Goal: Task Accomplishment & Management: Use online tool/utility

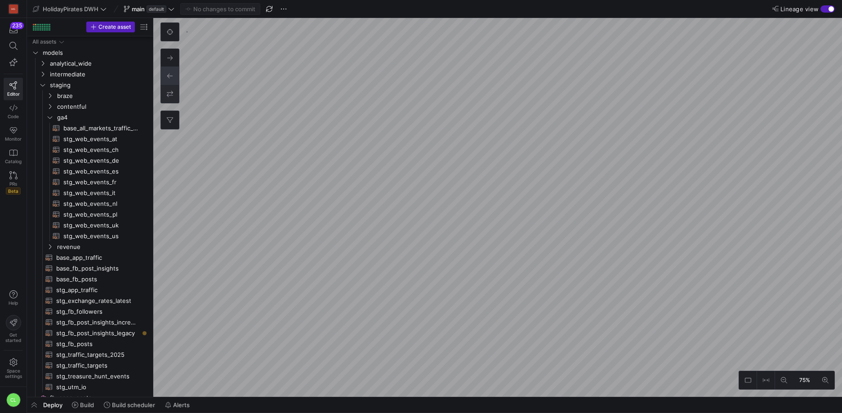
scroll to position [446, 0]
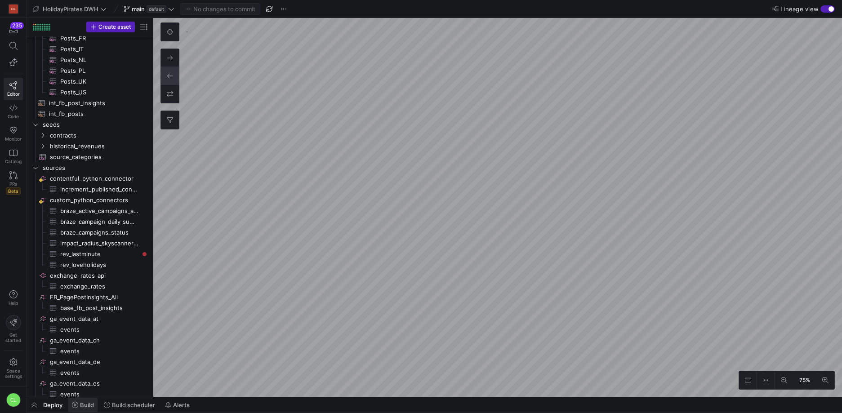
click at [79, 406] on span "Build" at bounding box center [83, 404] width 22 height 7
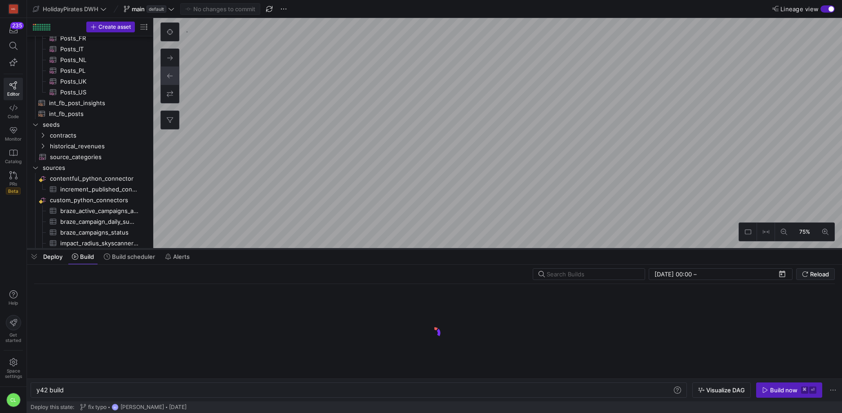
scroll to position [0, 27]
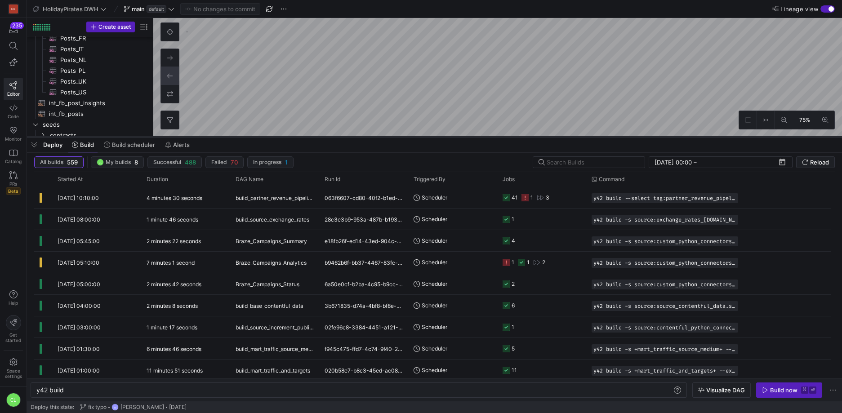
click at [361, 135] on div at bounding box center [434, 137] width 815 height 4
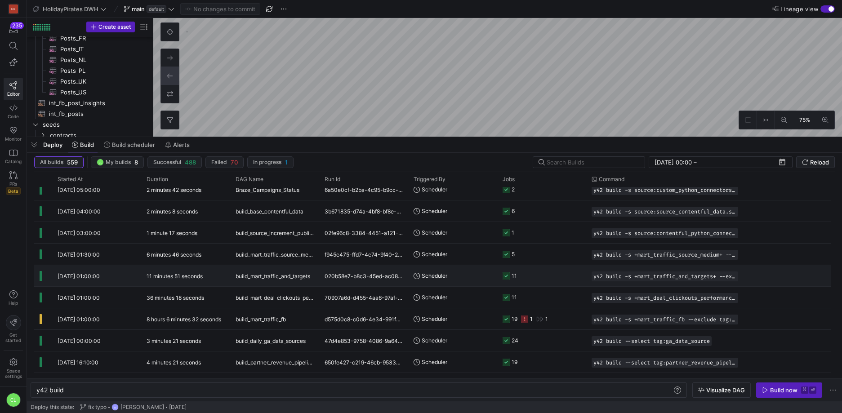
scroll to position [100, 0]
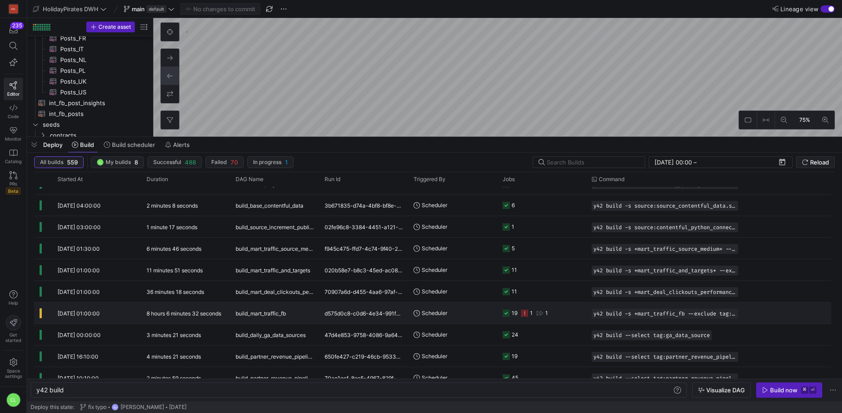
click at [475, 316] on y42-orchestration-triggered-by "Scheduler" at bounding box center [453, 313] width 78 height 20
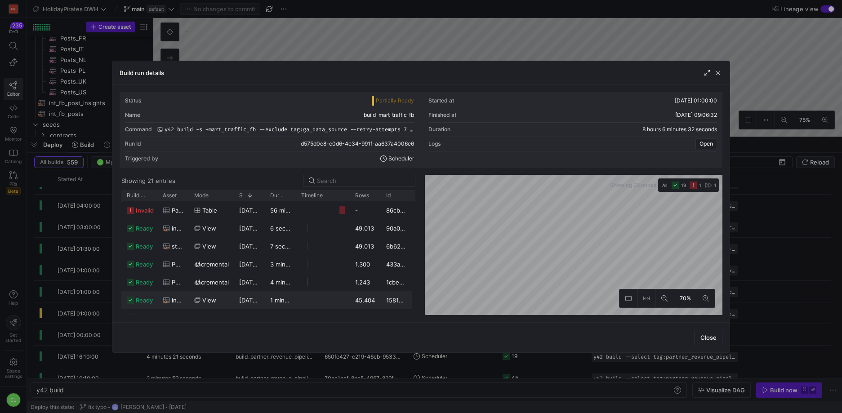
scroll to position [42, 0]
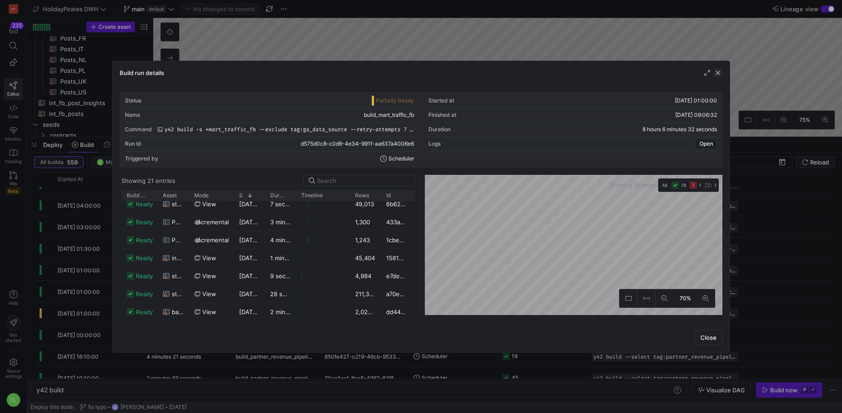
click at [715, 76] on span "button" at bounding box center [717, 72] width 9 height 9
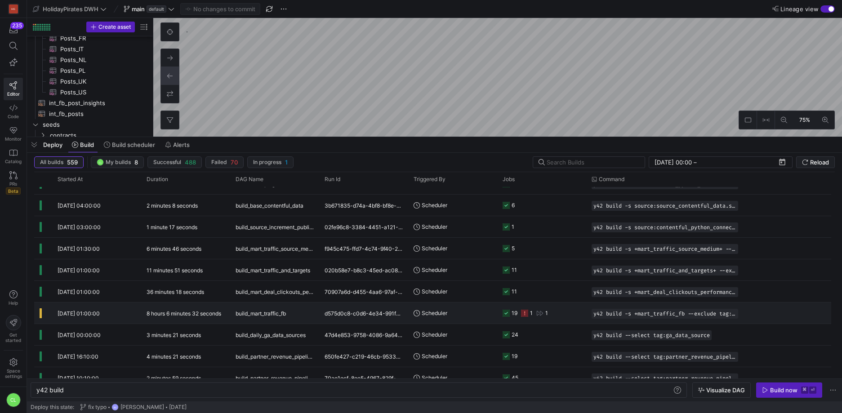
click at [571, 315] on y42-job-status-cell-renderer "19 1 1" at bounding box center [542, 313] width 78 height 20
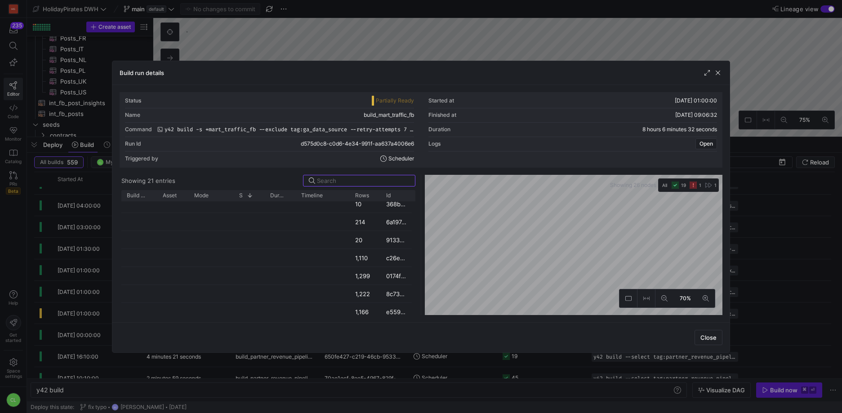
scroll to position [0, 0]
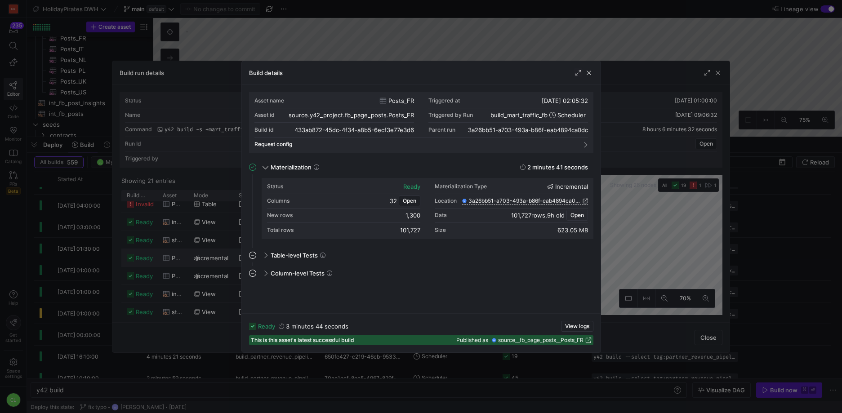
click at [578, 218] on span "button" at bounding box center [577, 215] width 21 height 10
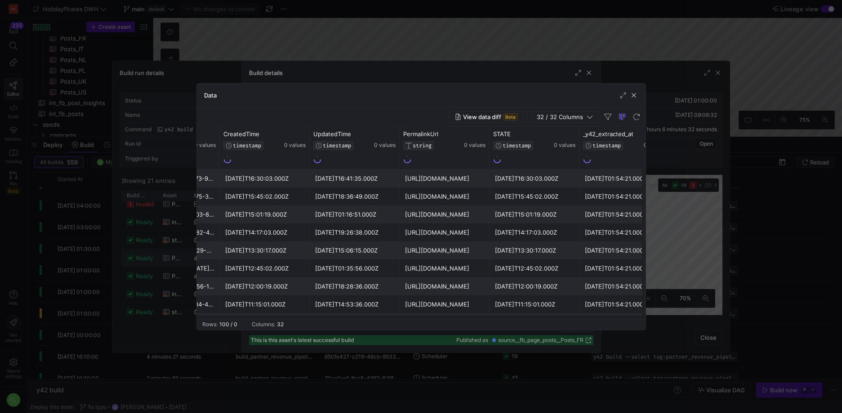
scroll to position [0, 2427]
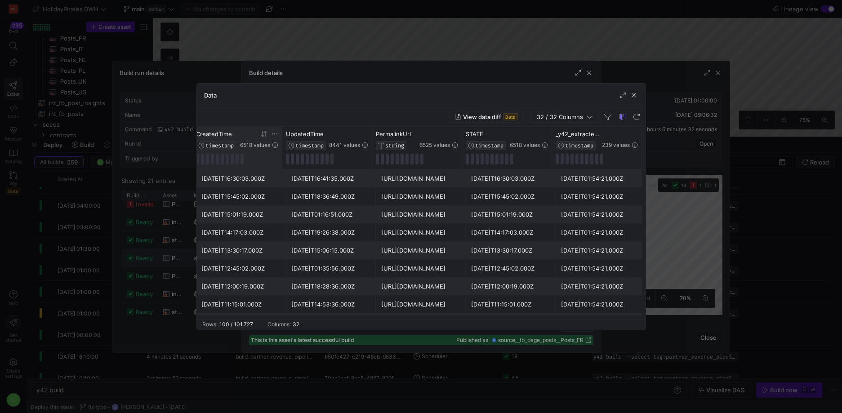
click at [267, 133] on icon at bounding box center [263, 133] width 7 height 7
click at [262, 137] on icon at bounding box center [263, 133] width 7 height 7
click at [637, 96] on span "button" at bounding box center [633, 95] width 9 height 9
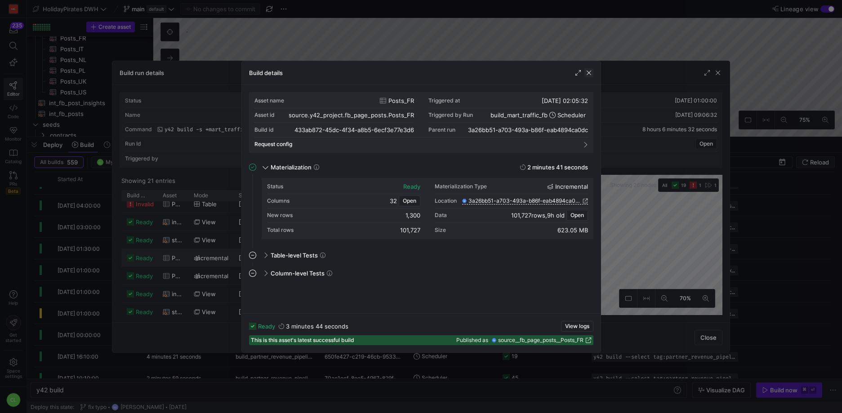
click at [591, 75] on span "button" at bounding box center [588, 72] width 9 height 9
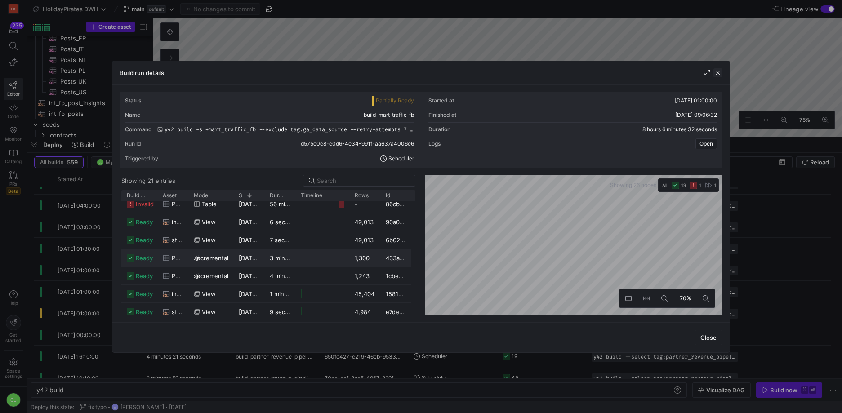
click at [719, 75] on span "button" at bounding box center [717, 72] width 9 height 9
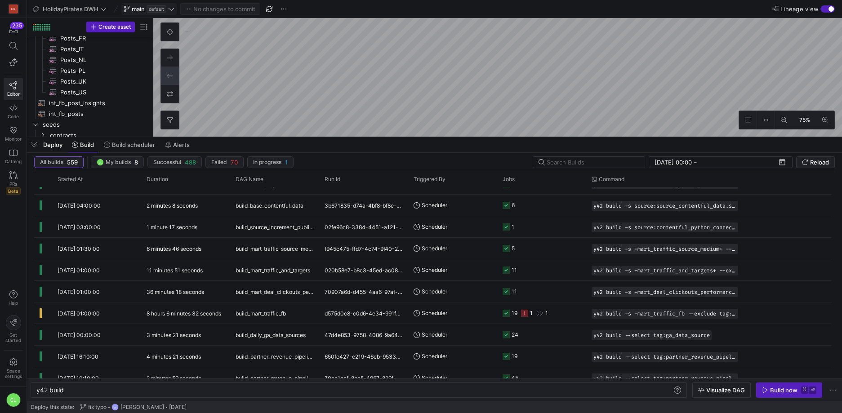
click at [173, 9] on icon at bounding box center [171, 9] width 5 height 3
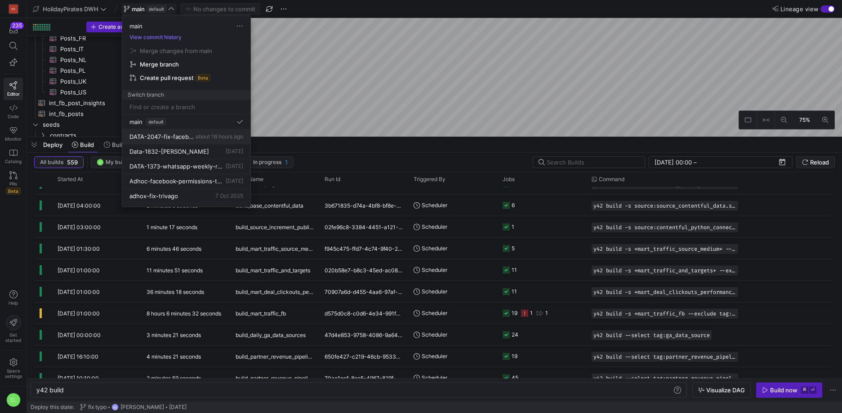
click at [188, 138] on span "DATA-2047-fix-facebook-pipeline" at bounding box center [161, 136] width 64 height 7
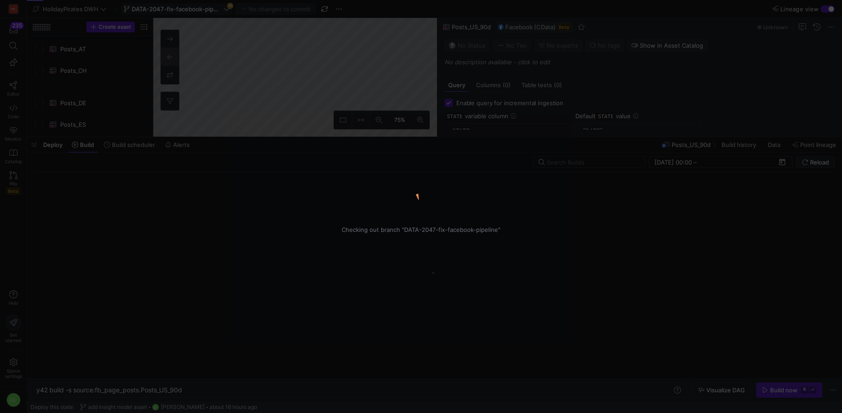
type textarea "y42 build -s source:fb_page_posts.Posts_US_90d"
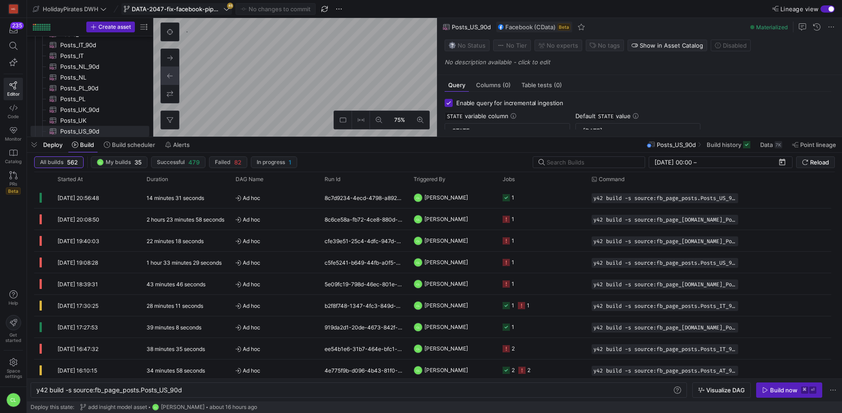
click at [328, 148] on div "Deploy Build Build scheduler Alerts Posts_US_90d Build history Data 7K Point li…" at bounding box center [434, 144] width 815 height 15
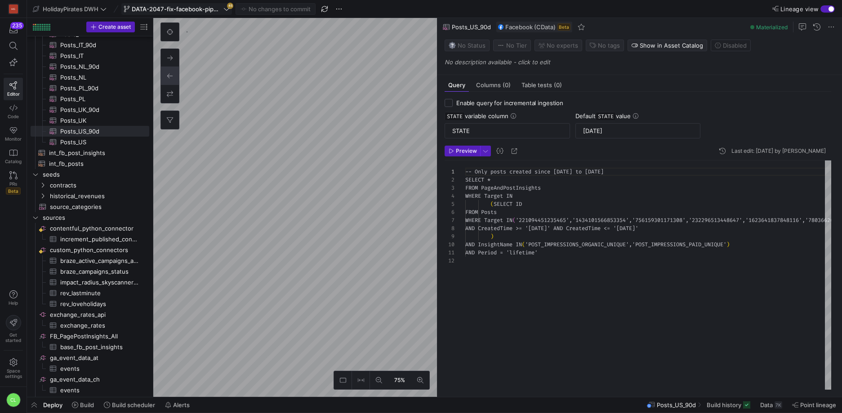
checkbox input "false"
type textarea "-- Only posts created since [DATE] to [DATE] SELECT * FROM PageAndPostInsights …"
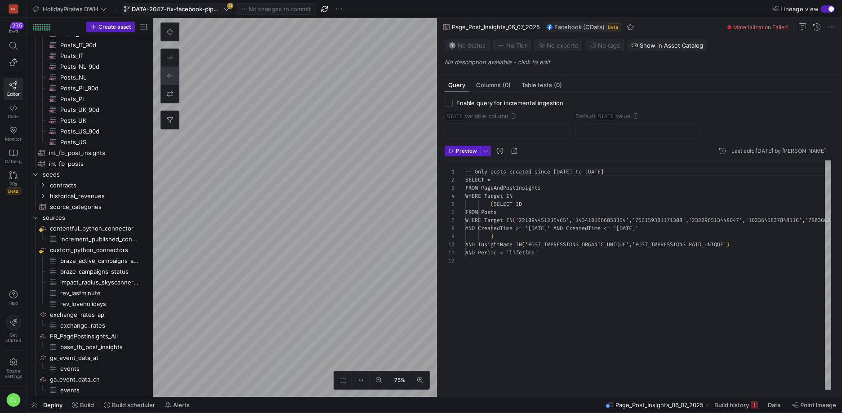
scroll to position [388, 0]
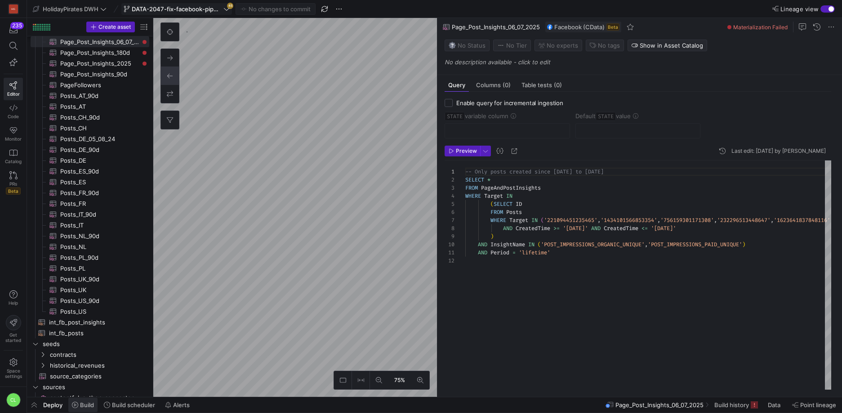
click at [90, 408] on span "Build" at bounding box center [87, 404] width 14 height 7
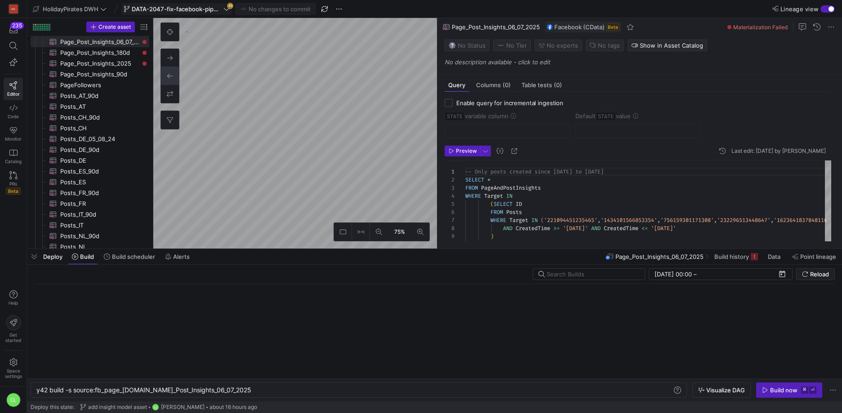
scroll to position [0, 199]
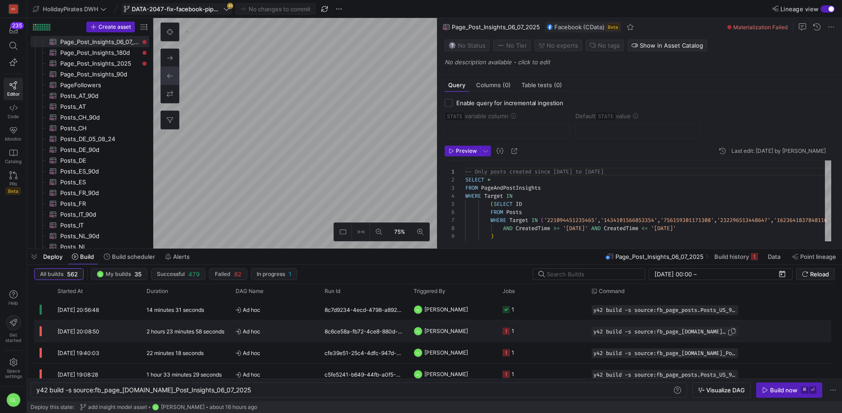
click at [735, 330] on span "button" at bounding box center [731, 331] width 9 height 9
click at [389, 391] on div "y42 build -s source:fb_page_[DOMAIN_NAME]_Post_Insigh ts_06_07_2025" at bounding box center [354, 390] width 636 height 7
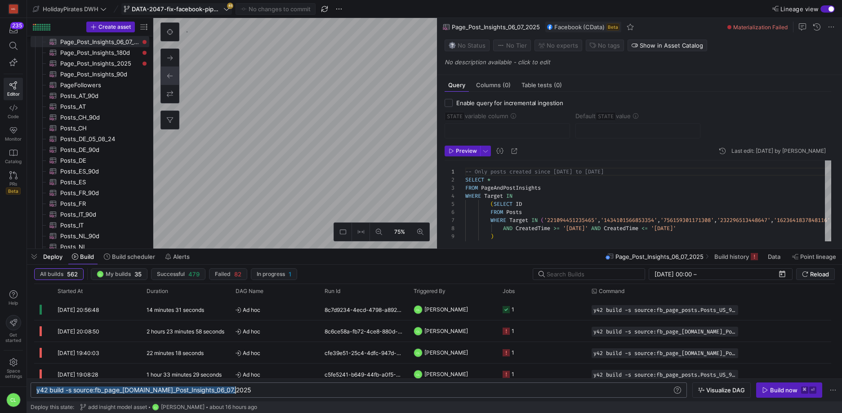
type textarea "y42 build -s source:fb_page_[DOMAIN_NAME]_Post_Insights_06_07_2025 --retry-atte…"
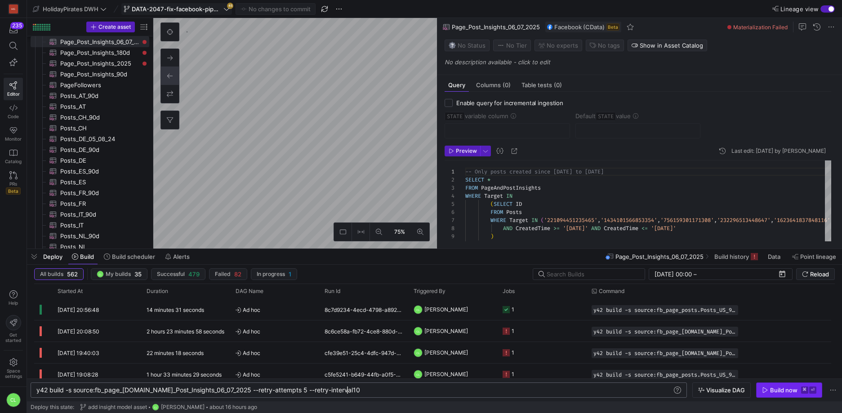
click at [778, 393] on div "Build now" at bounding box center [783, 390] width 27 height 7
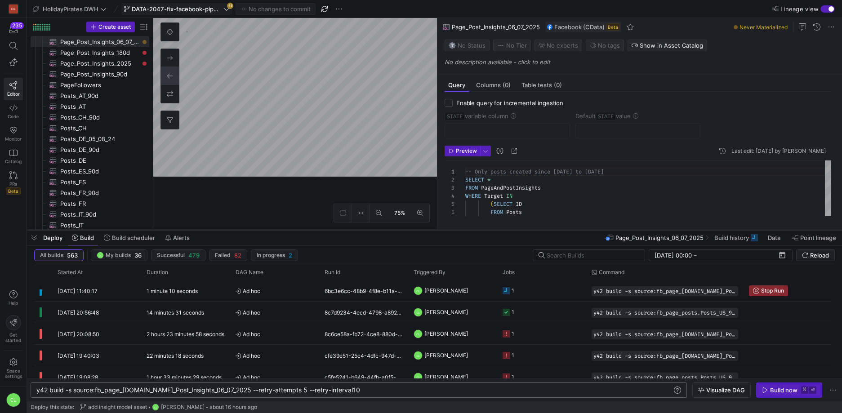
drag, startPoint x: 319, startPoint y: 250, endPoint x: 305, endPoint y: 249, distance: 13.6
click at [305, 232] on div at bounding box center [434, 230] width 815 height 4
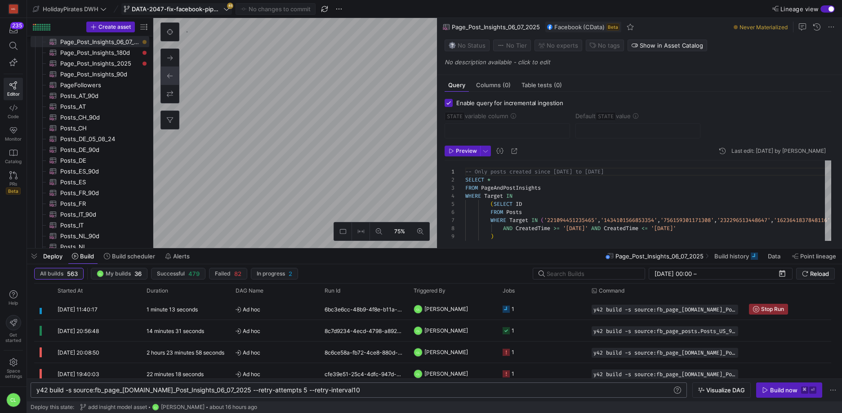
checkbox input "true"
type input "STATE"
type input "2024-11-16"
type textarea "SELECT * , CreatedTime as STATE FROM Posts WHERE Target = '167758496717730' -- …"
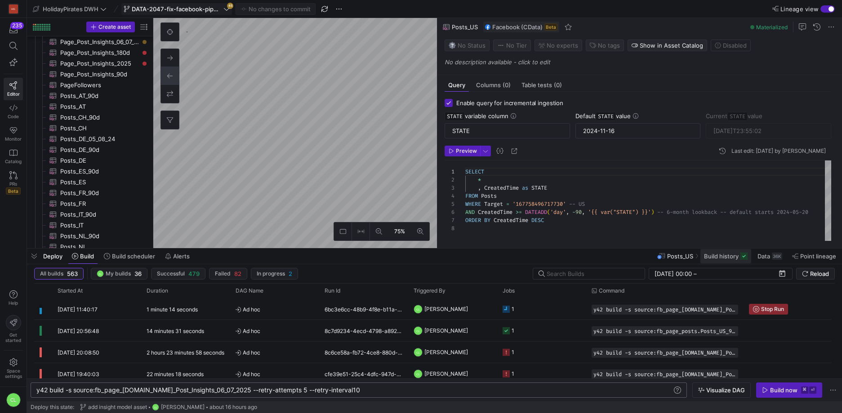
click at [729, 259] on span "Build history" at bounding box center [721, 256] width 35 height 7
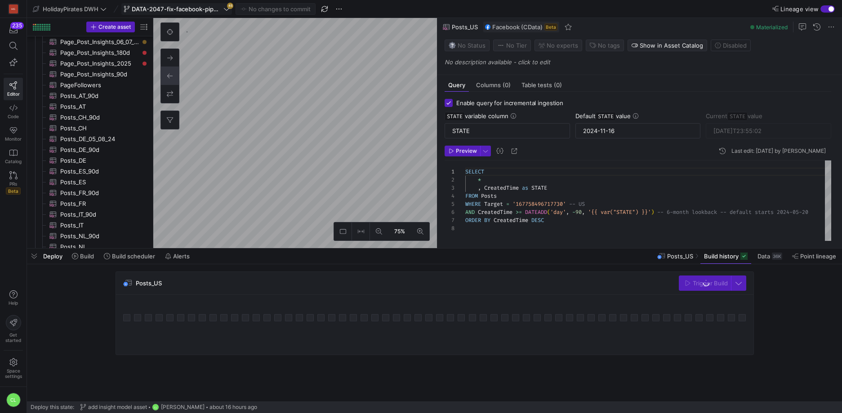
scroll to position [457, 0]
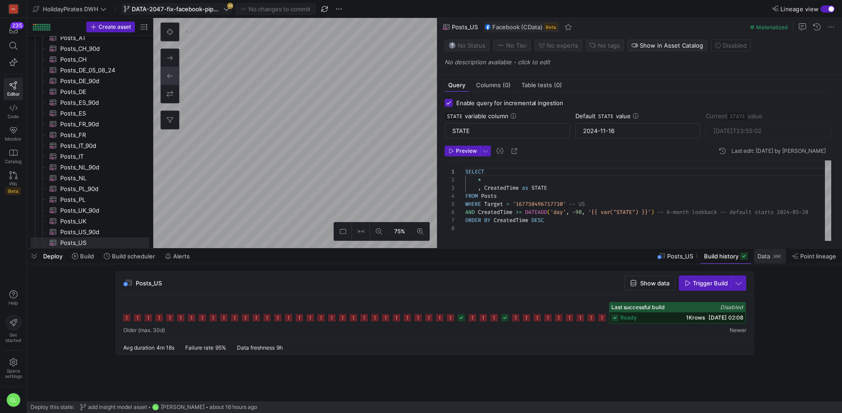
click at [769, 262] on span at bounding box center [770, 256] width 32 height 14
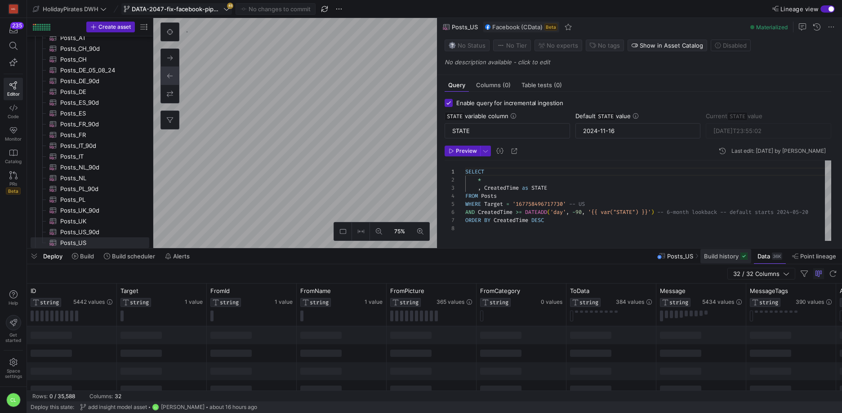
click at [720, 259] on span "Build history" at bounding box center [721, 256] width 35 height 7
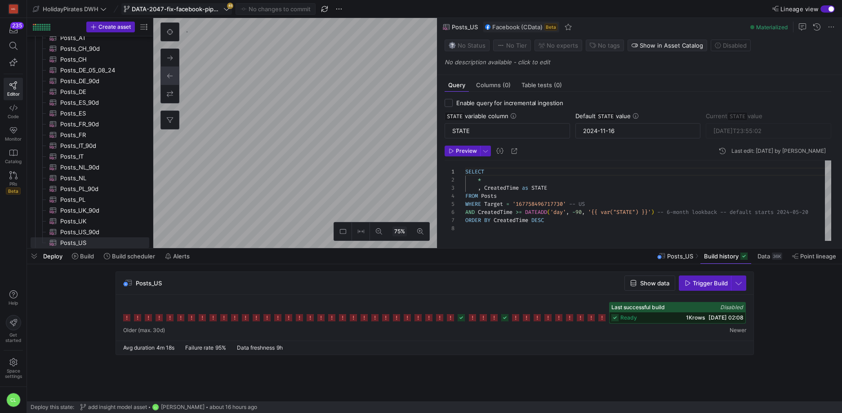
checkbox input "false"
type textarea "-- Only posts created in the last 180 days SELECT * FROM PageAndPostInsights WH…"
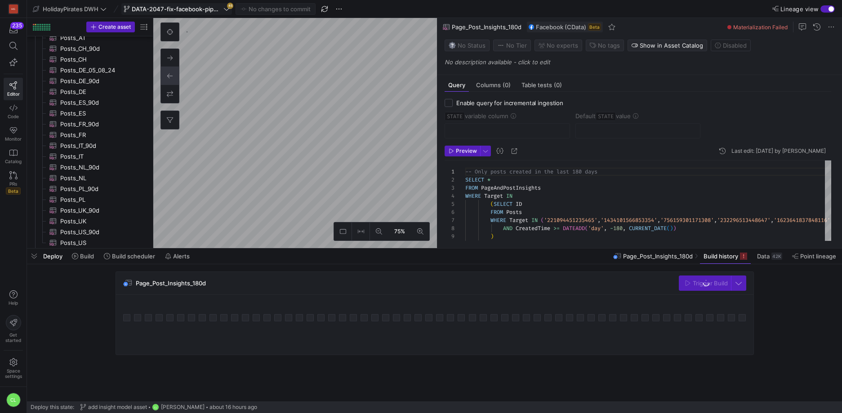
scroll to position [399, 0]
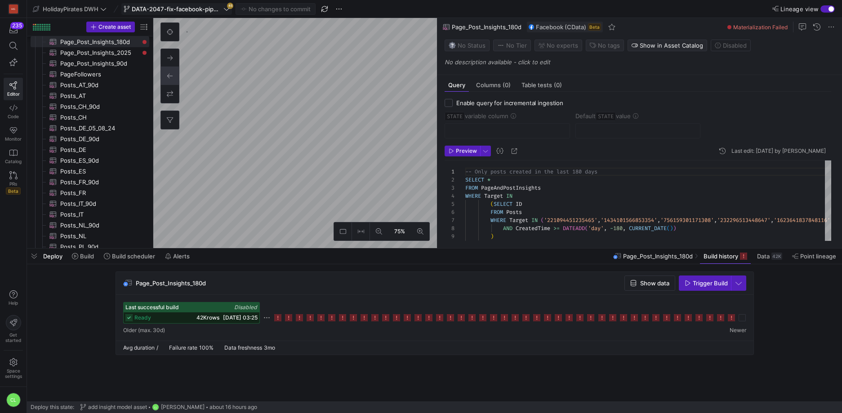
click at [454, 259] on div "Deploy Build Build scheduler Alerts Page_Post_Insights_180d Build history Data …" at bounding box center [434, 256] width 815 height 15
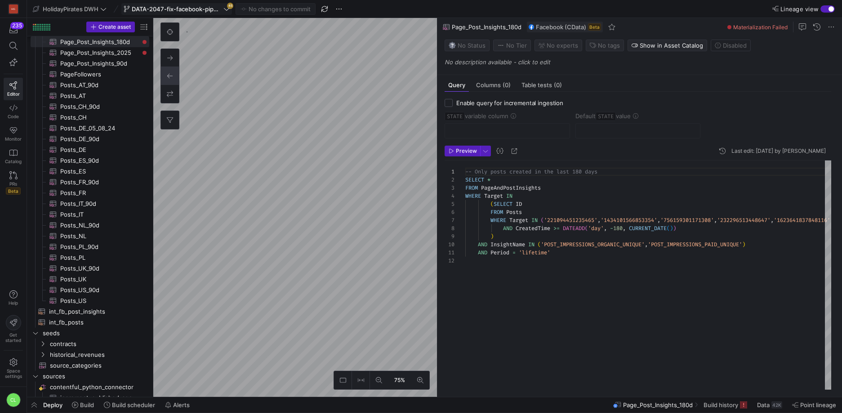
click at [210, 408] on div "Deploy Build Build scheduler Alerts Page_Post_Insights_180d Build history Data …" at bounding box center [434, 404] width 815 height 15
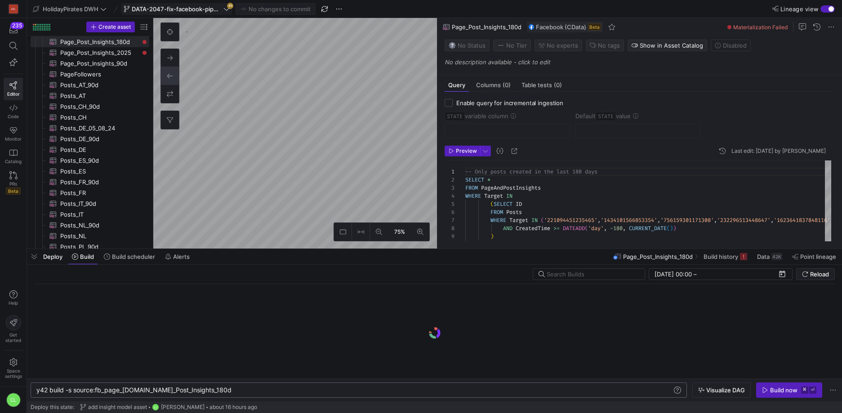
scroll to position [0, 178]
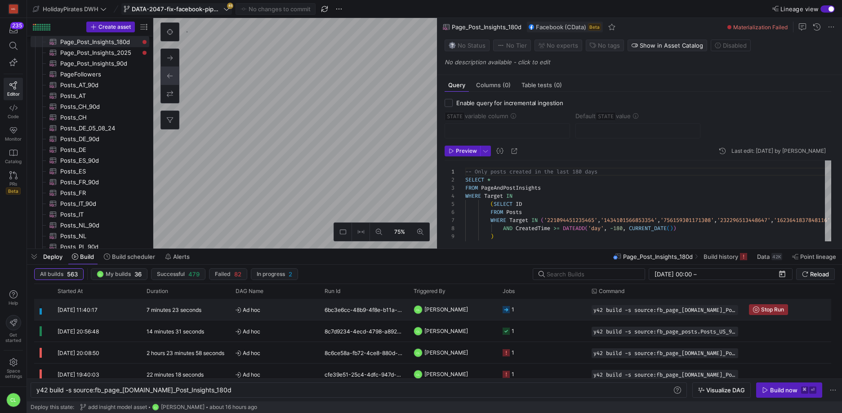
click at [437, 309] on span "[PERSON_NAME]" at bounding box center [446, 309] width 44 height 21
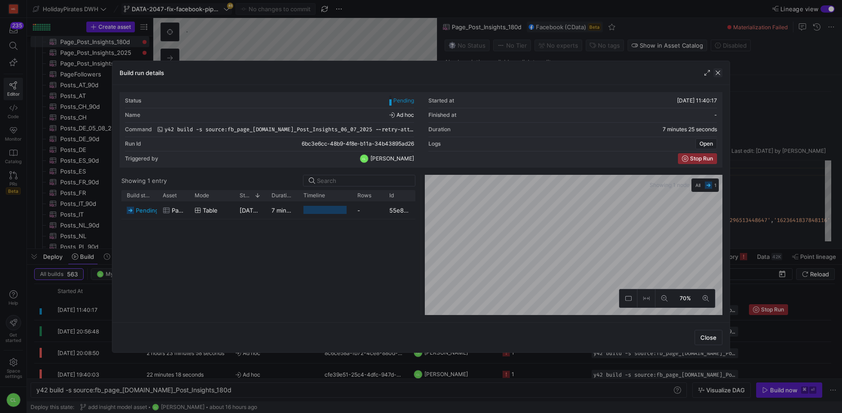
click at [717, 73] on span "button" at bounding box center [717, 72] width 9 height 9
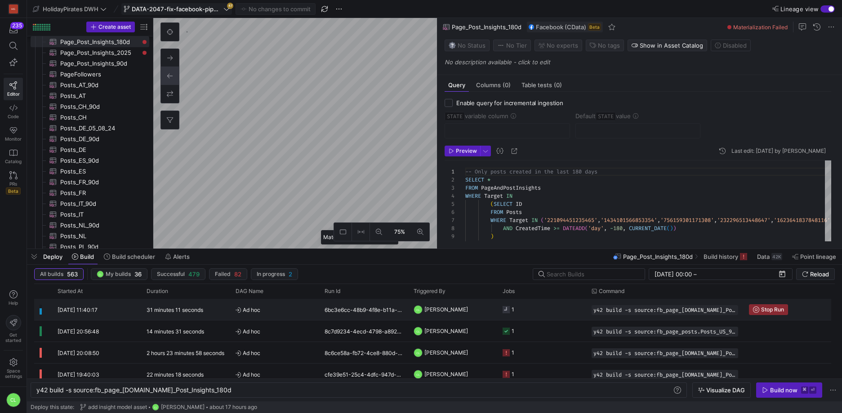
click at [482, 310] on y42-orchestration-triggered-by "CL [PERSON_NAME]" at bounding box center [453, 309] width 78 height 20
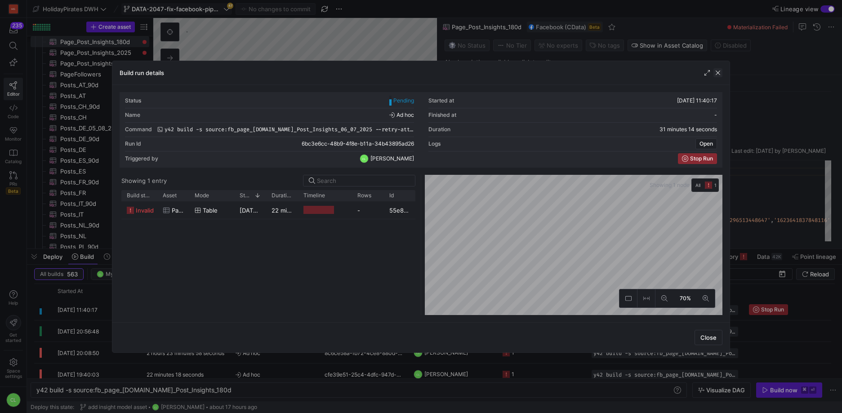
click at [717, 74] on span "button" at bounding box center [717, 72] width 9 height 9
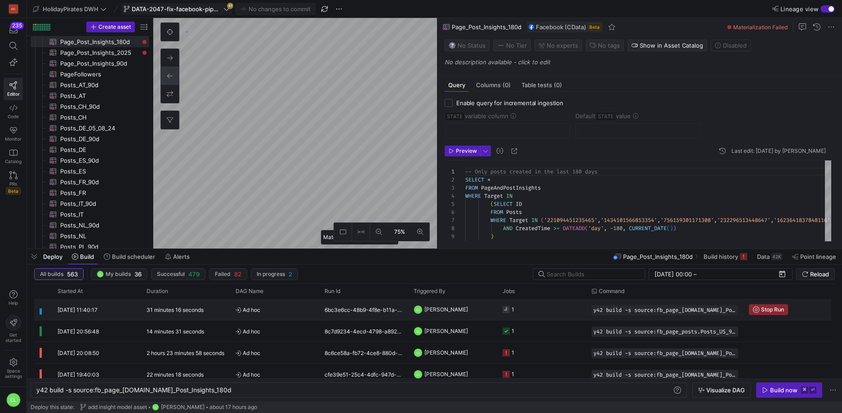
click at [552, 312] on y42-job-status-cell-renderer "1" at bounding box center [542, 309] width 78 height 20
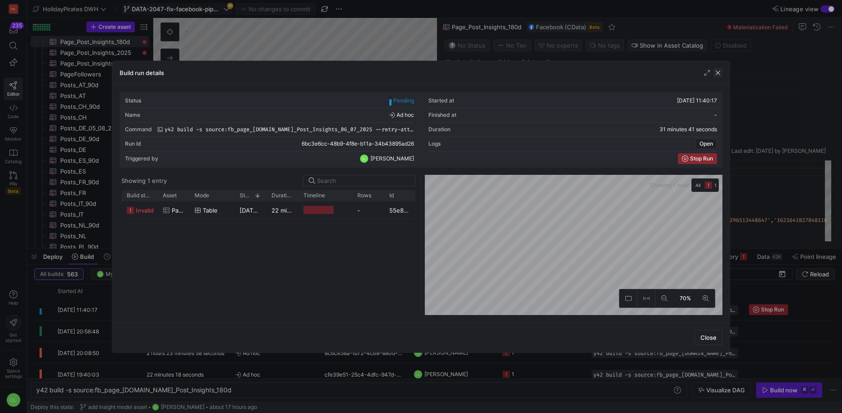
click at [721, 72] on span "button" at bounding box center [717, 72] width 9 height 9
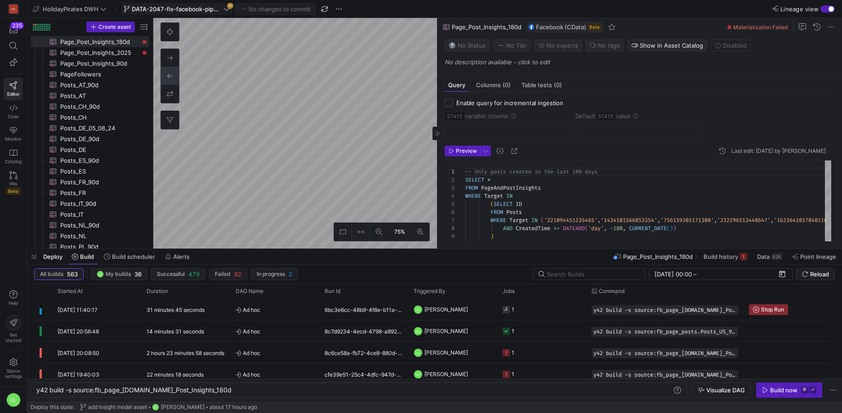
type textarea "-- Only posts created since [DATE] to [DATE] SELECT * FROM PageAndPostInsights …"
type textarea "y42 build -s source:fb_page_[DOMAIN_NAME]_Post_Insights_06_07_2025"
click at [719, 257] on span "Build history" at bounding box center [731, 256] width 35 height 7
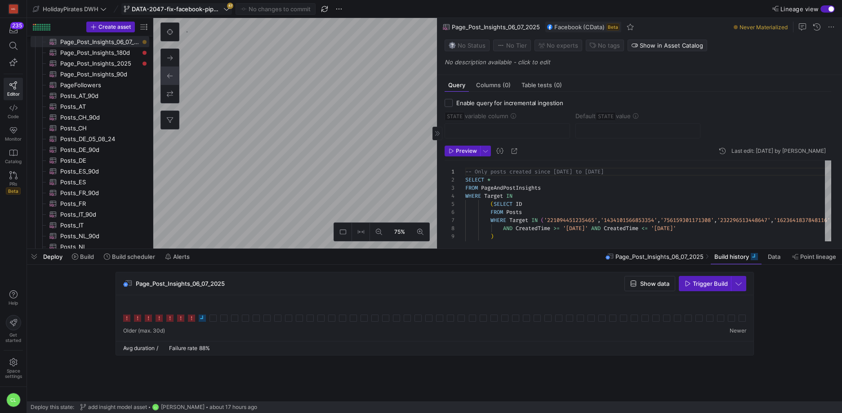
click at [209, 258] on div "Deploy Build Build scheduler Alerts Page_Post_Insights_06_07_2025 Build history…" at bounding box center [434, 256] width 815 height 15
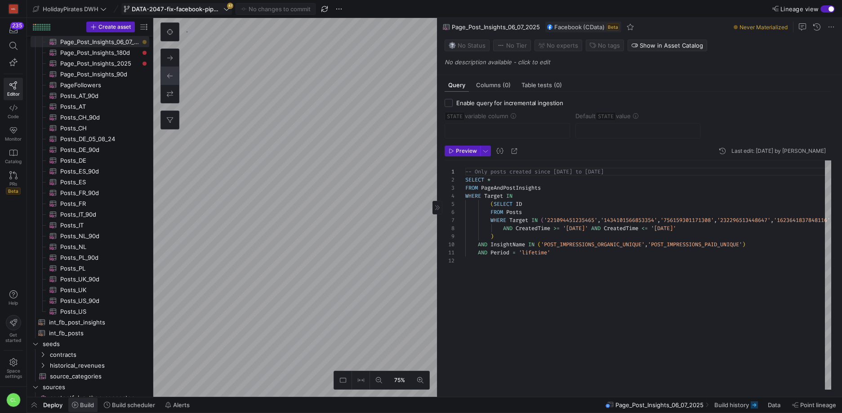
click at [88, 407] on span "Build" at bounding box center [87, 404] width 14 height 7
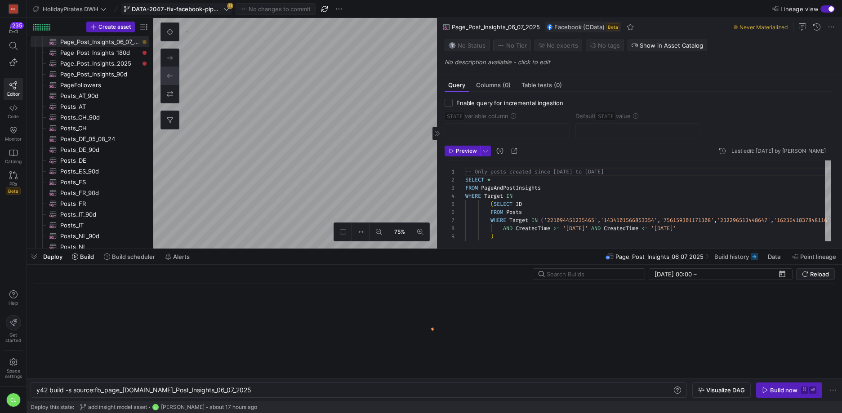
scroll to position [0, 199]
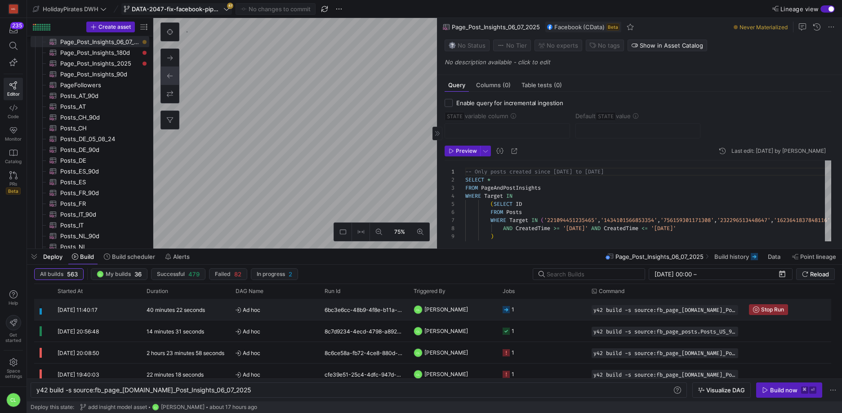
click at [562, 314] on y42-job-status-cell-renderer "1" at bounding box center [542, 309] width 78 height 20
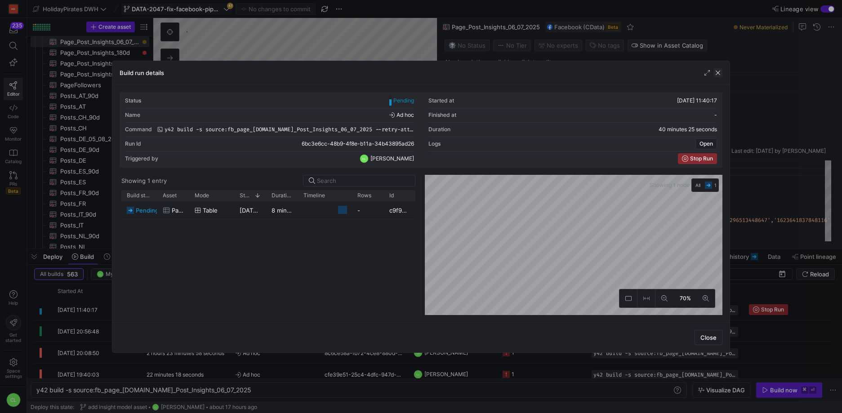
click at [720, 74] on span "button" at bounding box center [717, 72] width 9 height 9
